Goal: Check status: Check status

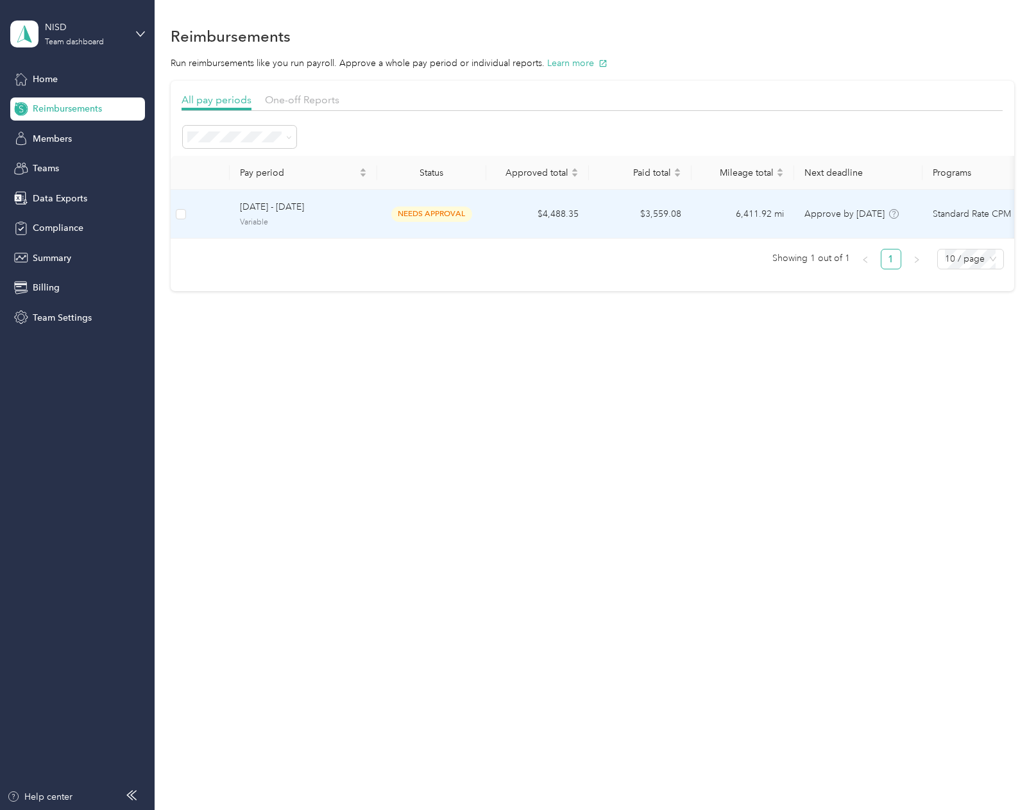
click at [276, 206] on span "[DATE] - [DATE]" at bounding box center [303, 207] width 127 height 14
